Goal: Task Accomplishment & Management: Manage account settings

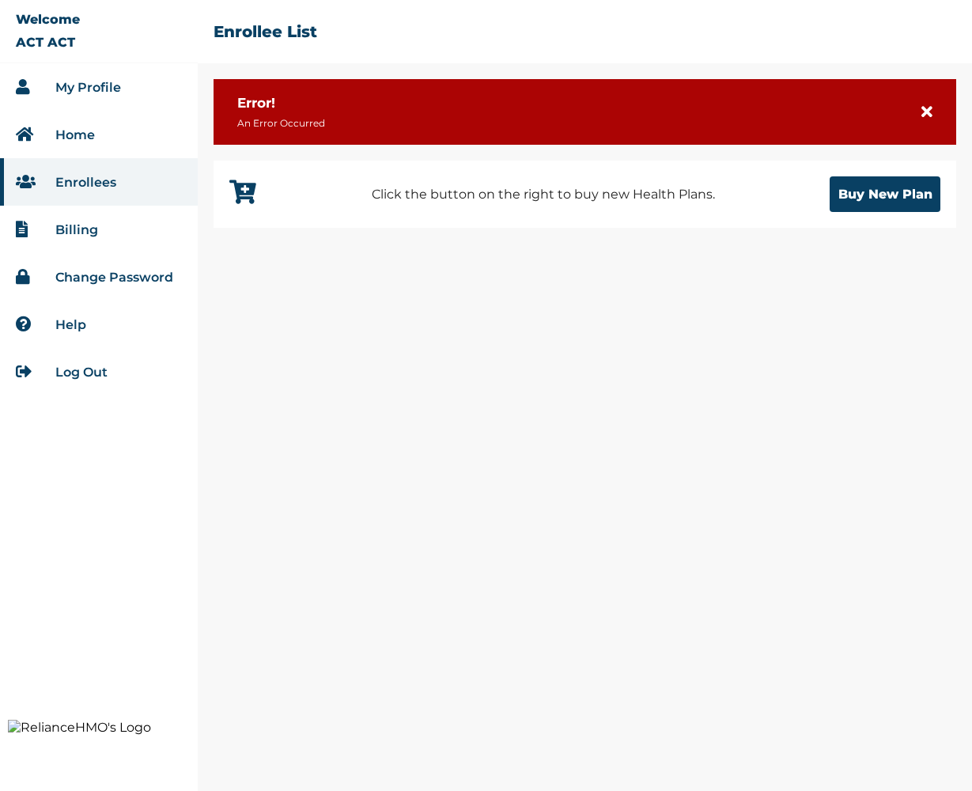
click at [77, 367] on link "Log Out" at bounding box center [81, 372] width 52 height 15
click at [82, 370] on link "Log Out" at bounding box center [81, 372] width 52 height 15
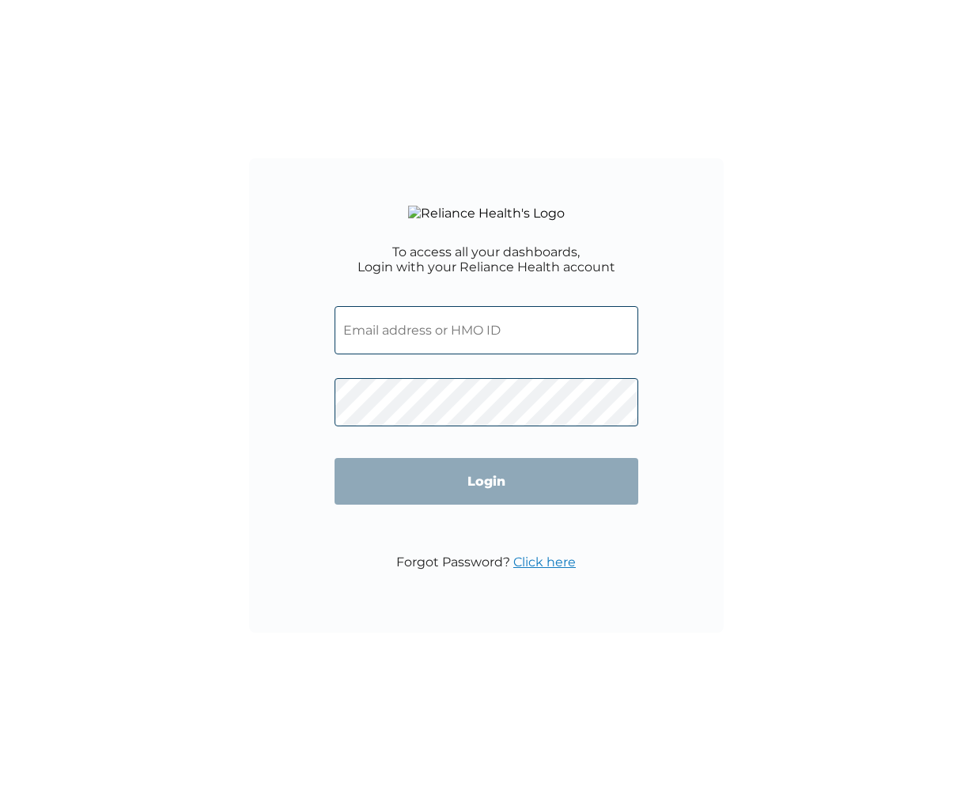
type input "T"
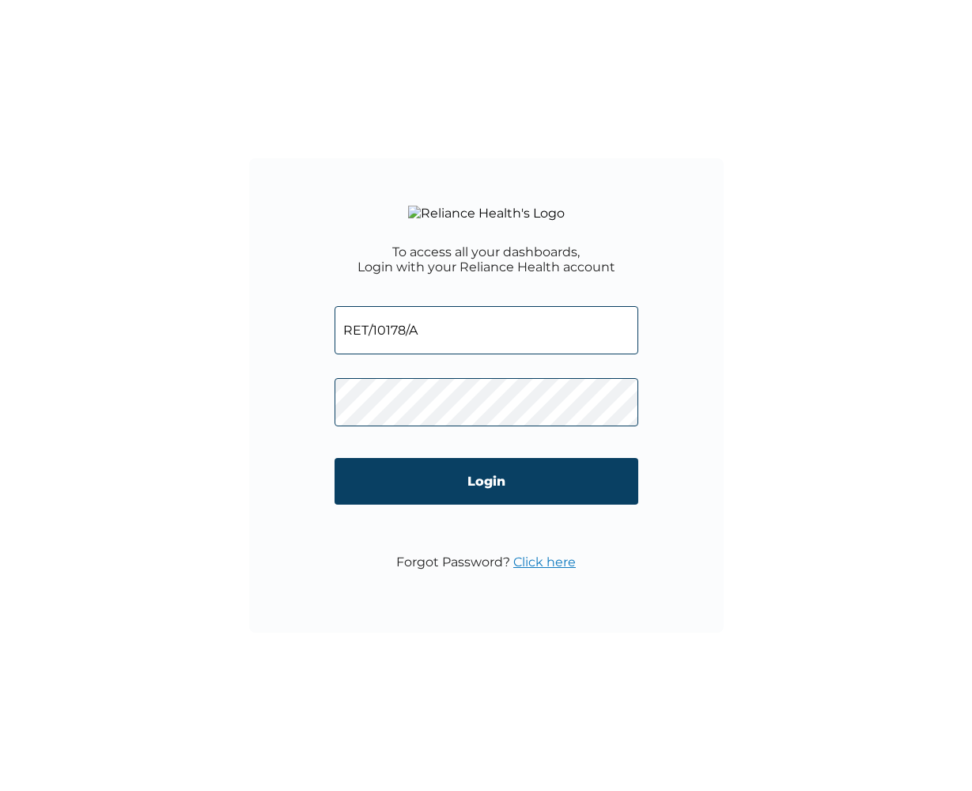
type input "RET/10178/A"
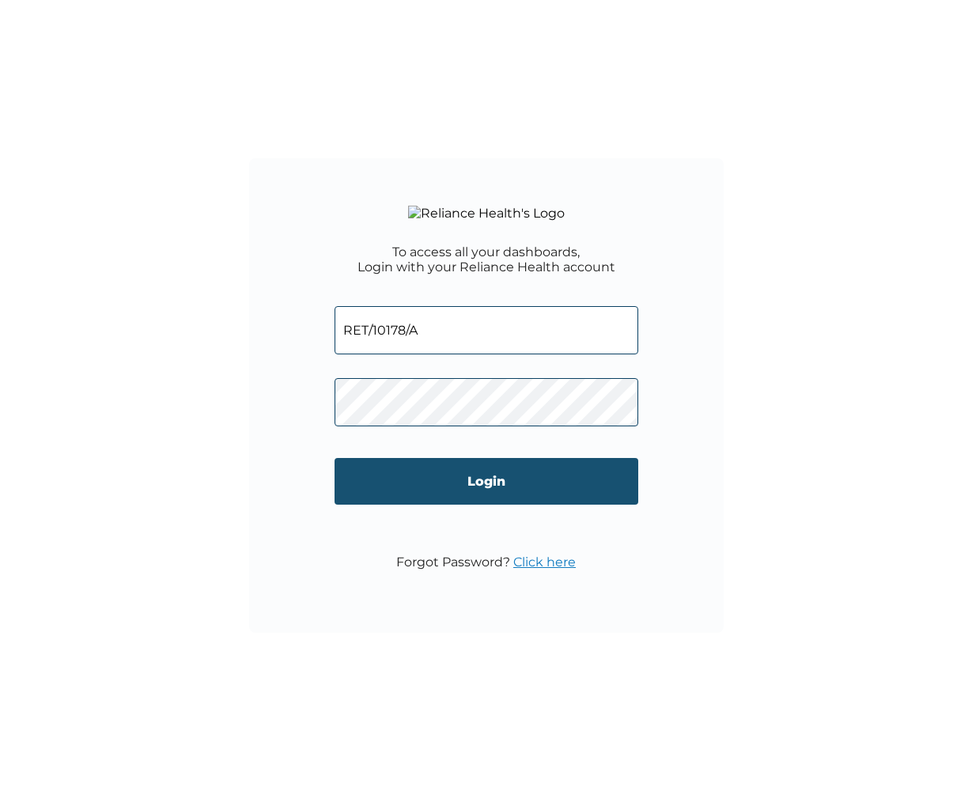
click at [472, 505] on input "Login" at bounding box center [487, 481] width 304 height 47
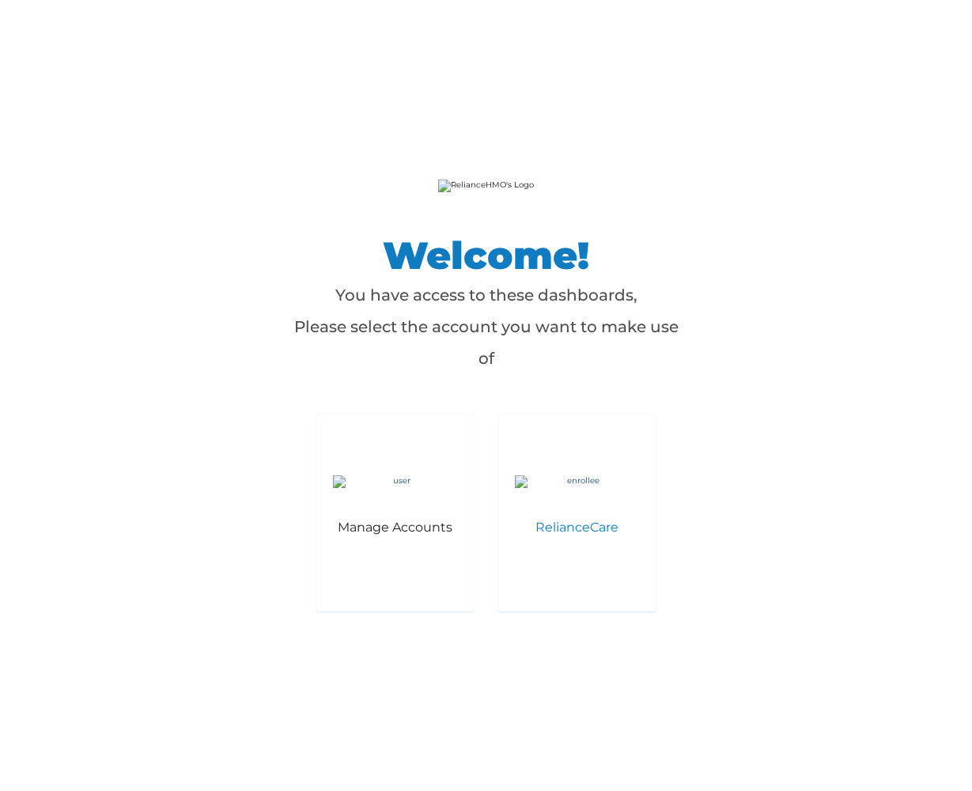
click at [580, 488] on img at bounding box center [577, 481] width 125 height 13
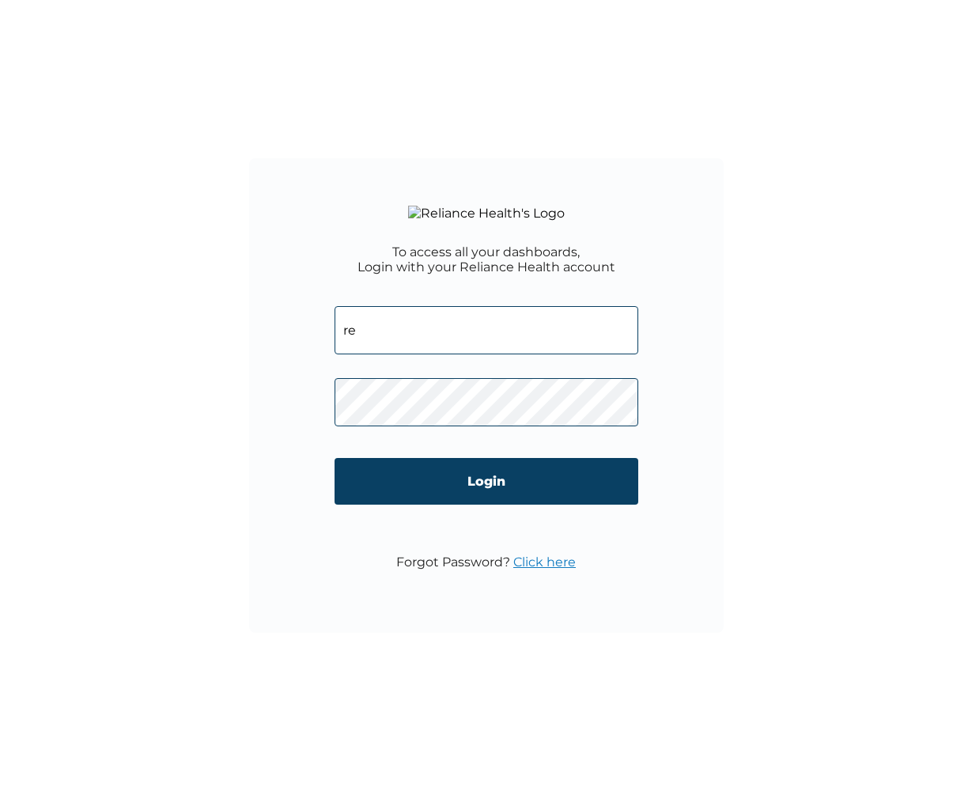
type input "ret"
click at [486, 505] on input "Login" at bounding box center [487, 481] width 304 height 47
